Goal: Task Accomplishment & Management: Use online tool/utility

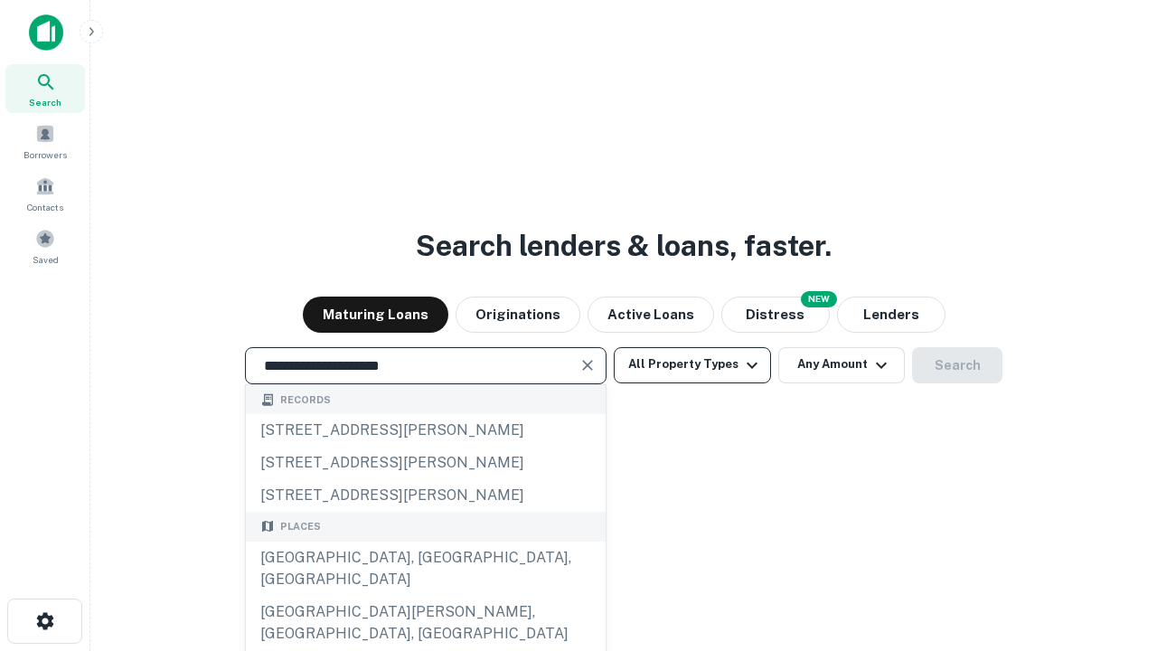
click at [425, 596] on div "[GEOGRAPHIC_DATA], [GEOGRAPHIC_DATA], [GEOGRAPHIC_DATA]" at bounding box center [426, 569] width 360 height 54
click at [693, 364] on button "All Property Types" at bounding box center [692, 365] width 157 height 36
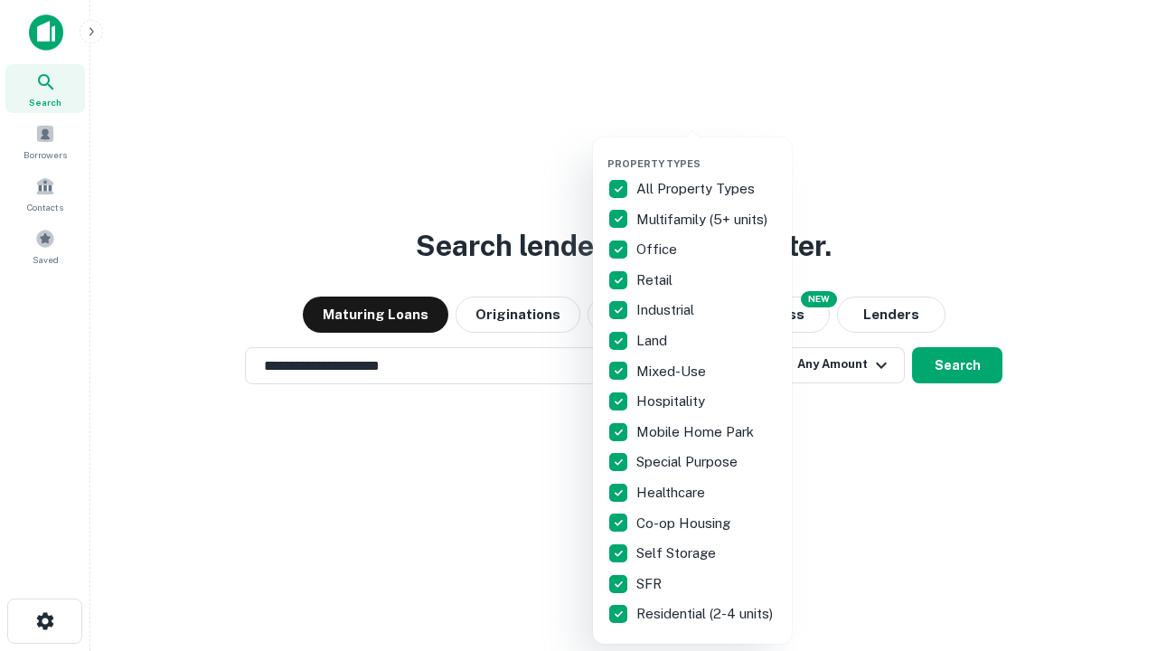
type input "**********"
click at [707, 152] on button "button" at bounding box center [707, 152] width 199 height 1
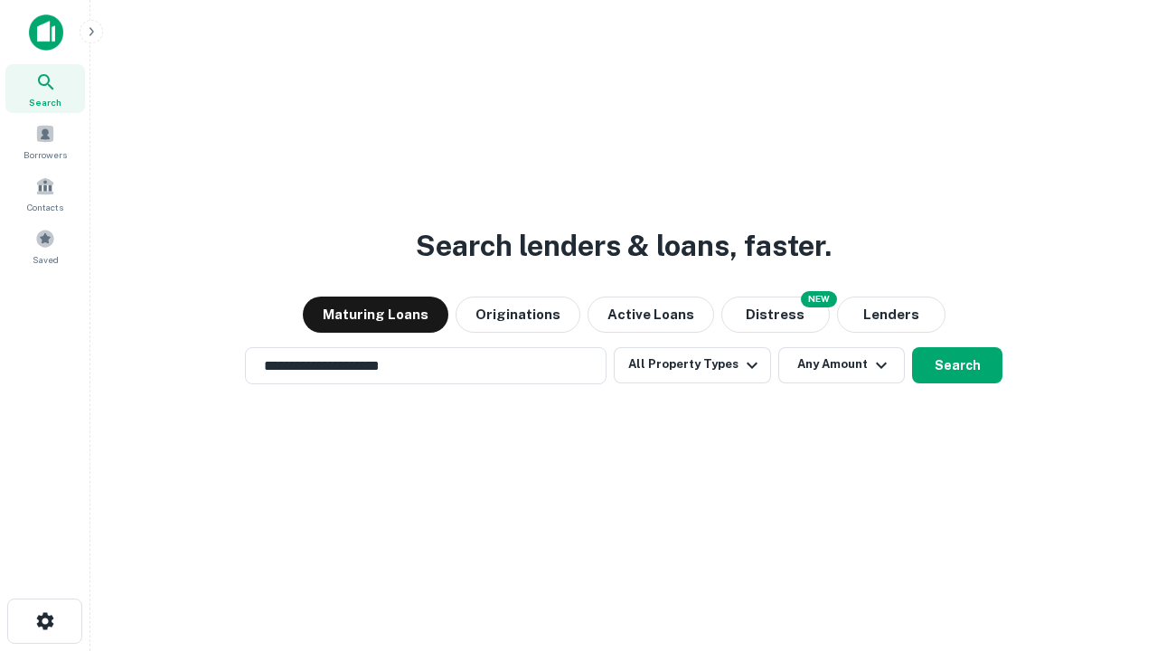
scroll to position [11, 218]
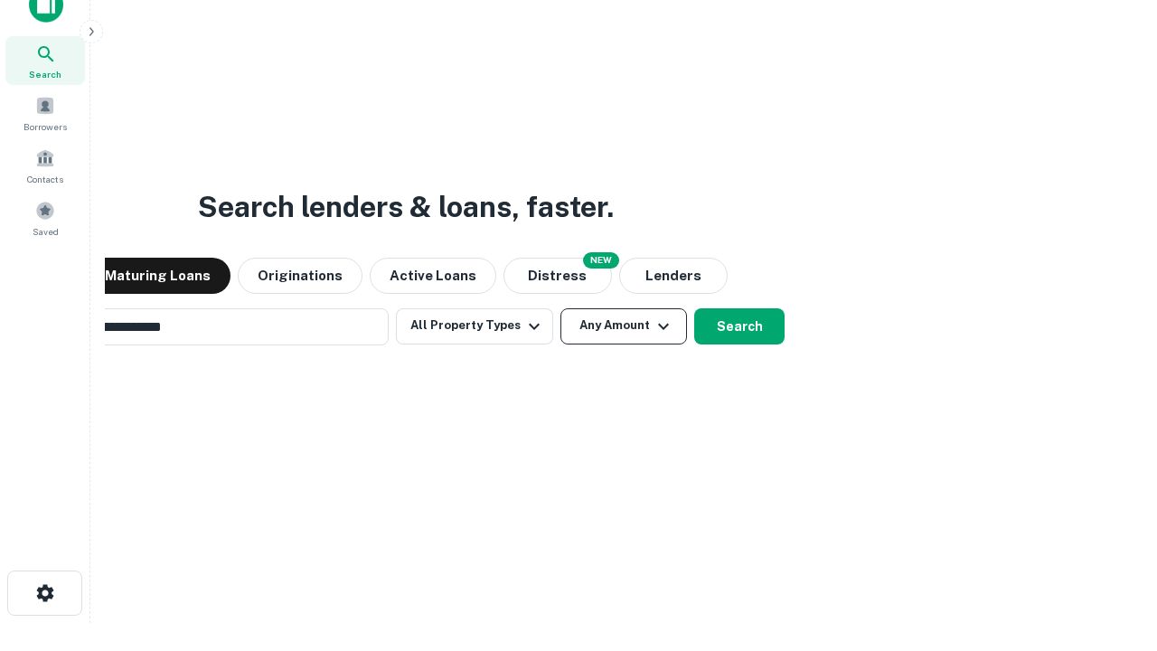
click at [561, 308] on button "Any Amount" at bounding box center [624, 326] width 127 height 36
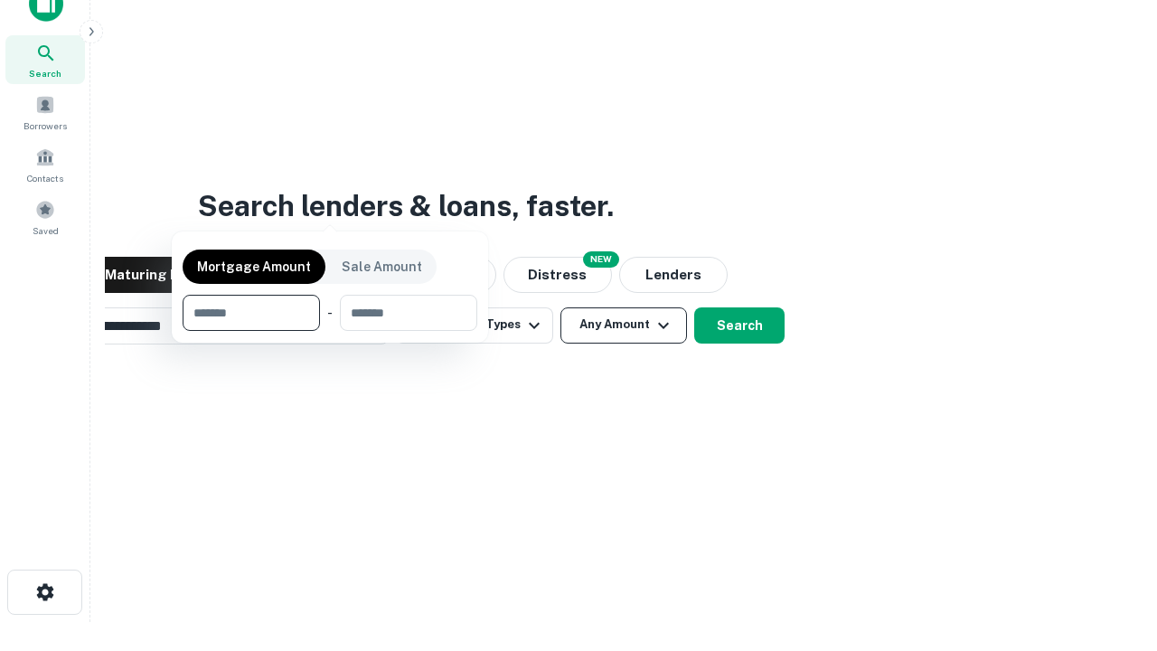
scroll to position [130, 512]
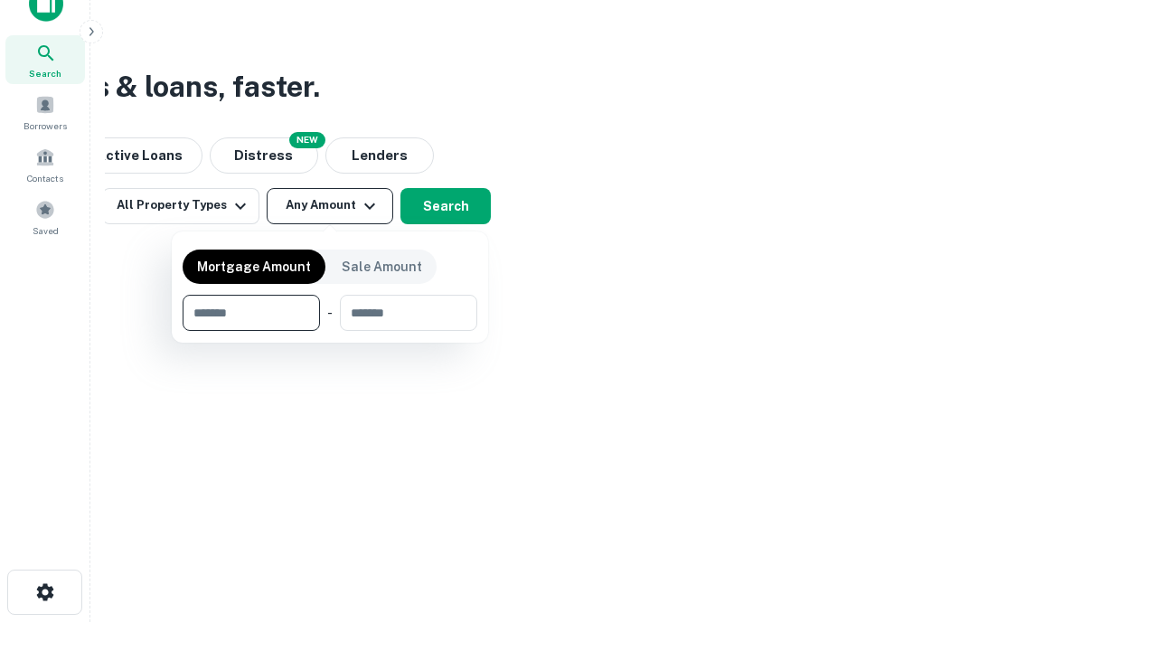
type input "*******"
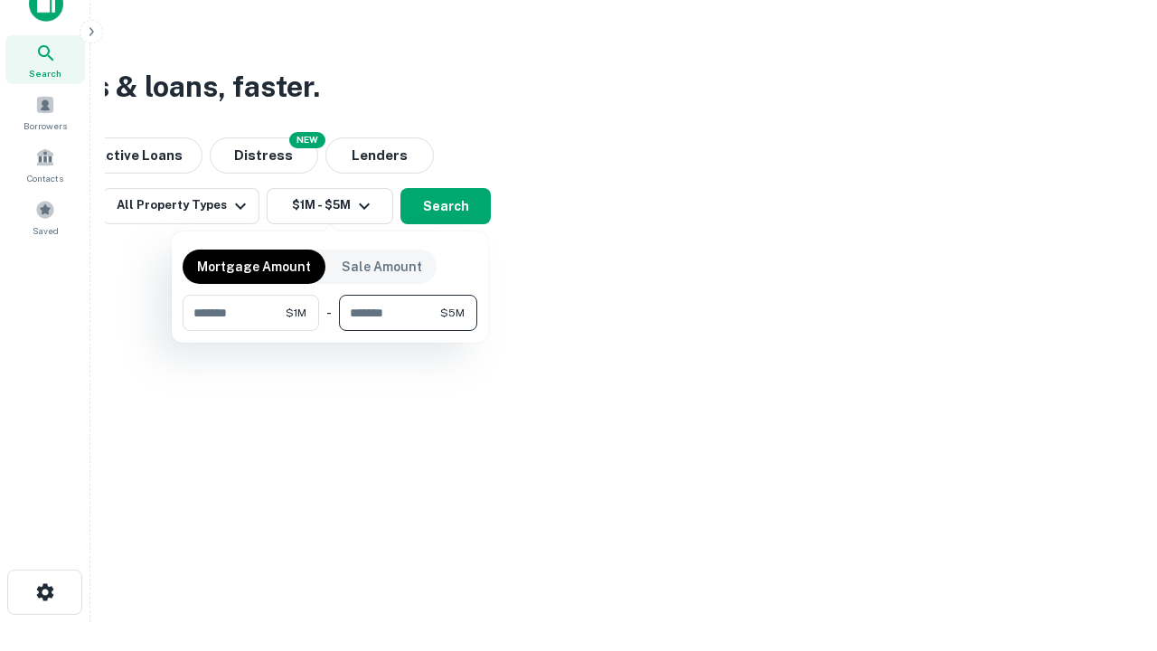
type input "*******"
click at [330, 331] on button "button" at bounding box center [330, 331] width 295 height 1
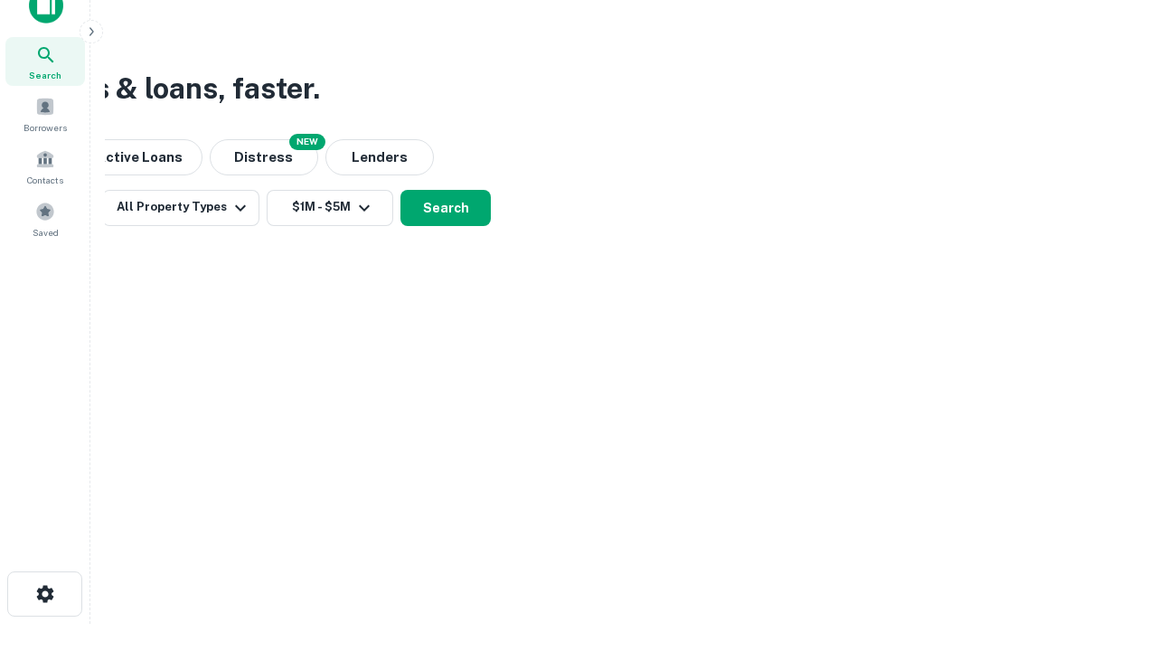
scroll to position [11, 334]
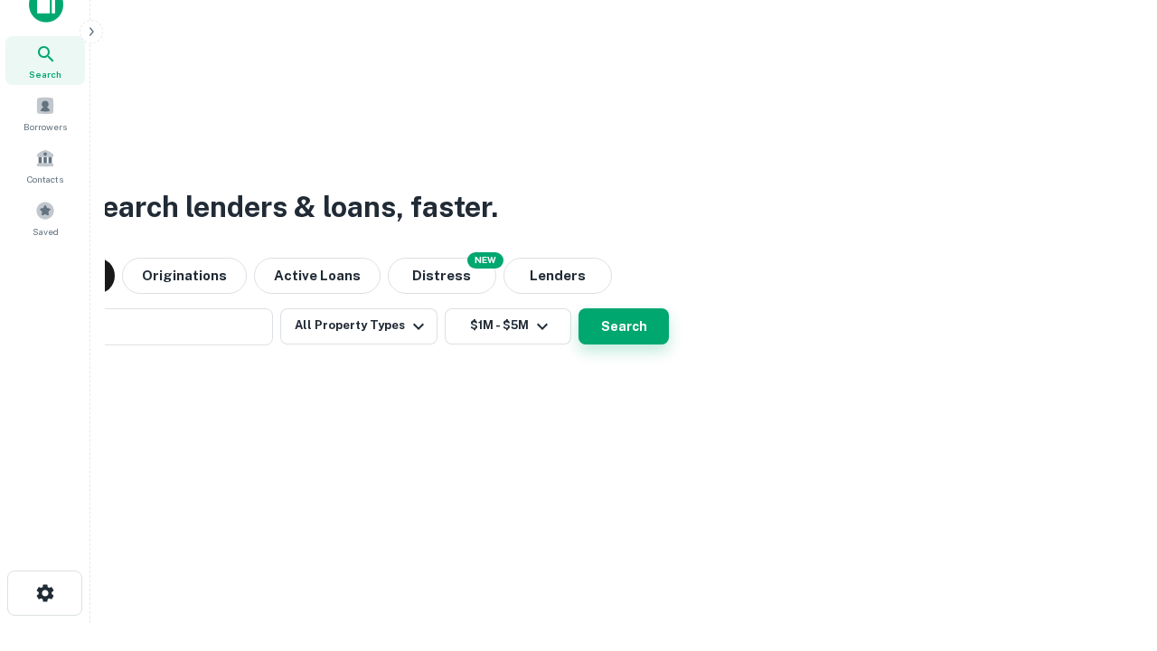
click at [579, 308] on button "Search" at bounding box center [624, 326] width 90 height 36
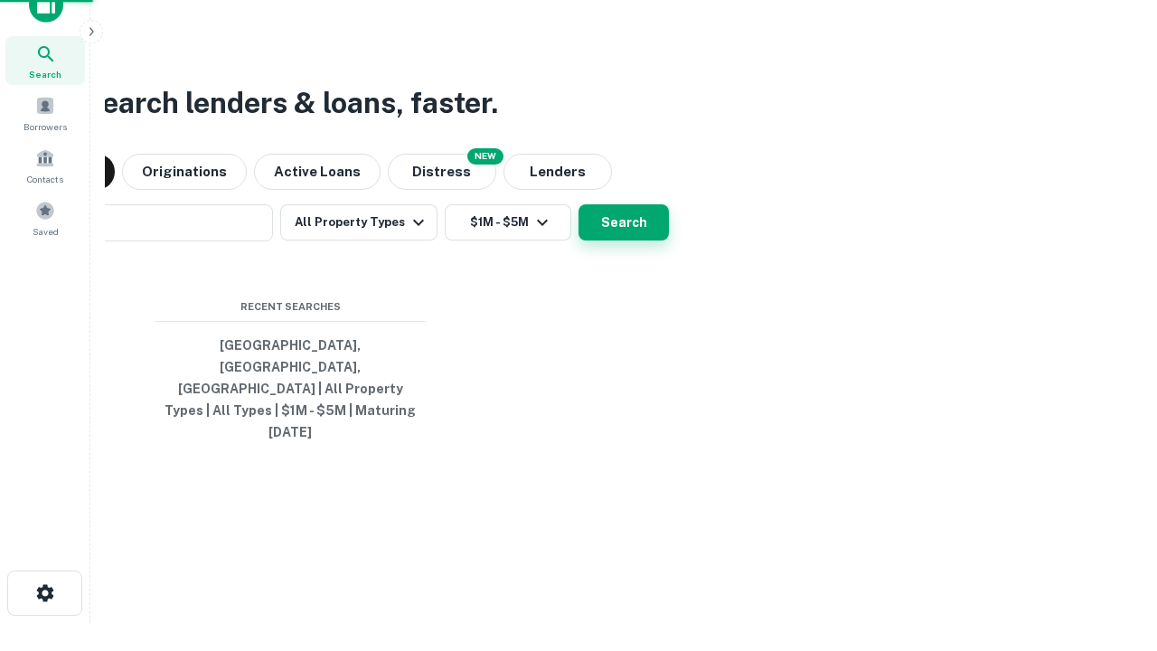
scroll to position [48, 512]
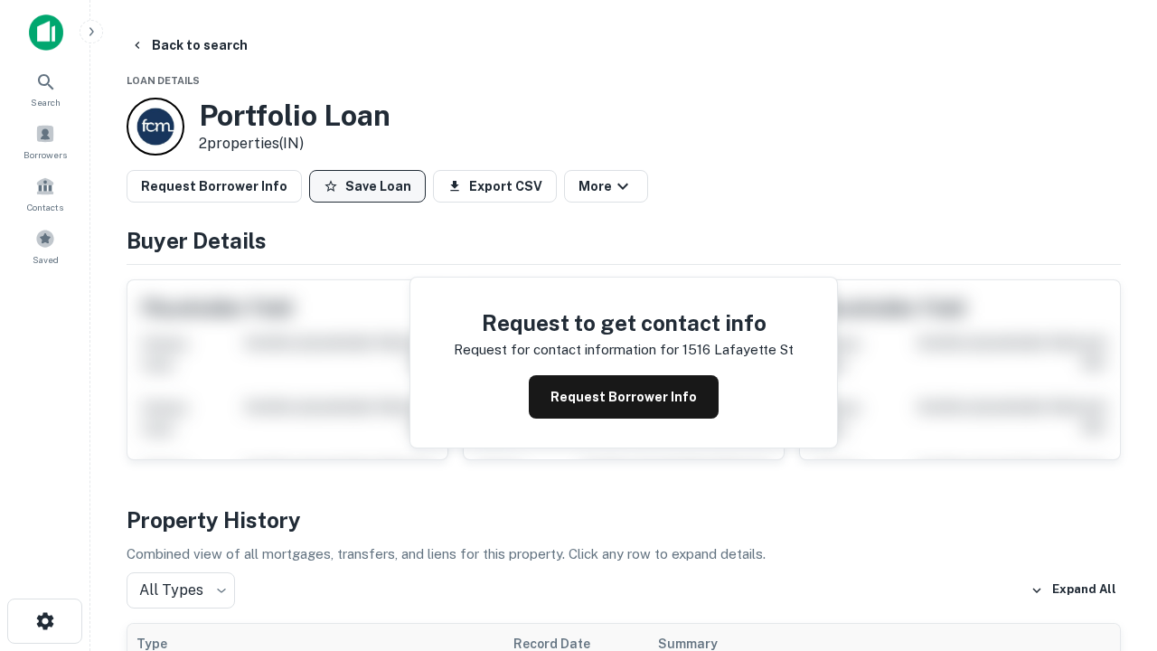
click at [367, 186] on button "Save Loan" at bounding box center [367, 186] width 117 height 33
click at [372, 186] on button "Loan Saved" at bounding box center [371, 186] width 125 height 33
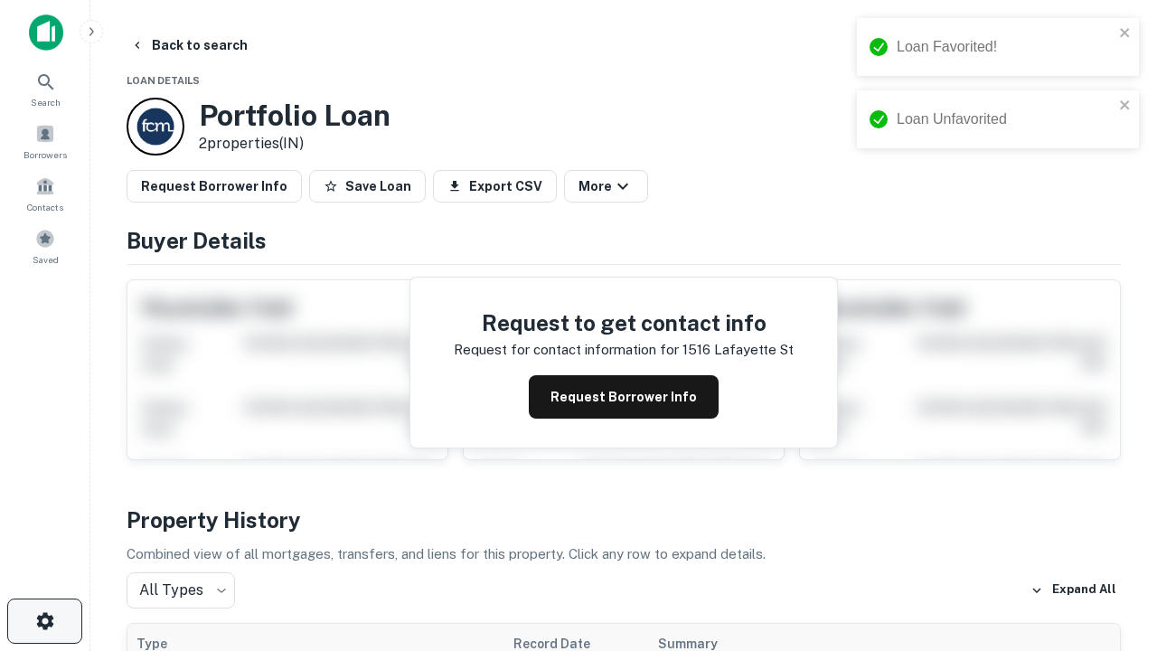
click at [44, 621] on icon "button" at bounding box center [45, 621] width 22 height 22
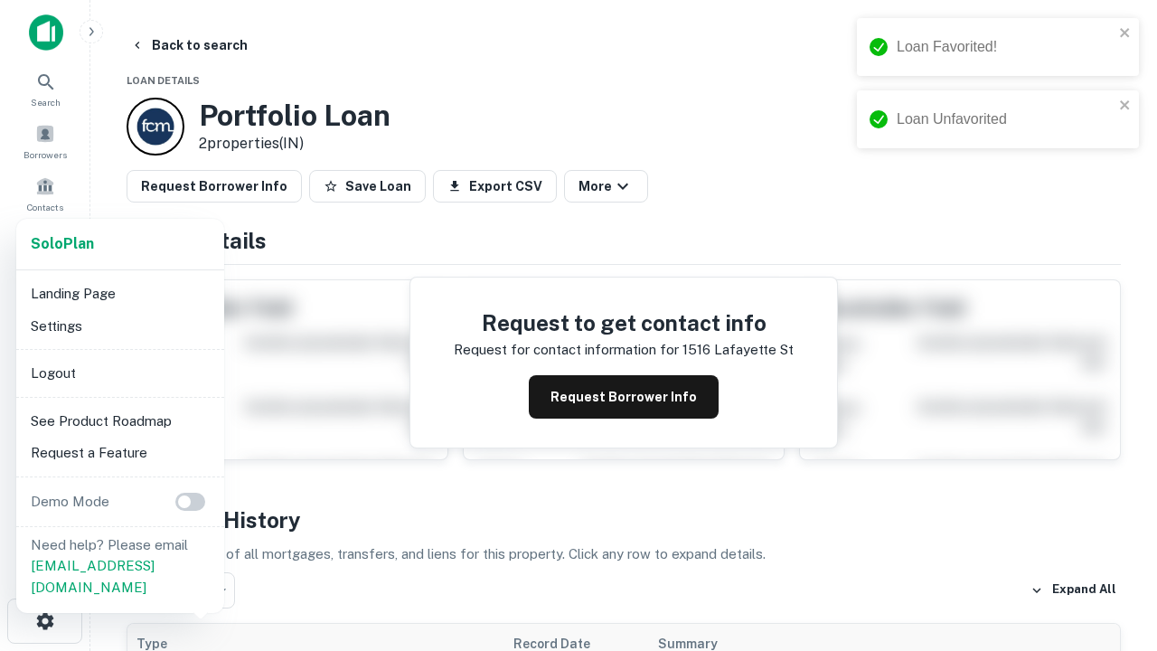
click at [119, 373] on li "Logout" at bounding box center [120, 373] width 193 height 33
